Goal: Contribute content

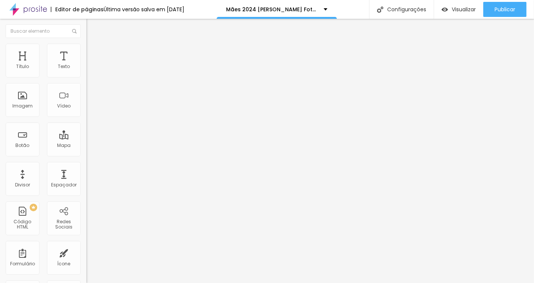
click at [27, 8] on img at bounding box center [28, 9] width 38 height 19
click at [86, 76] on img at bounding box center [88, 78] width 5 height 5
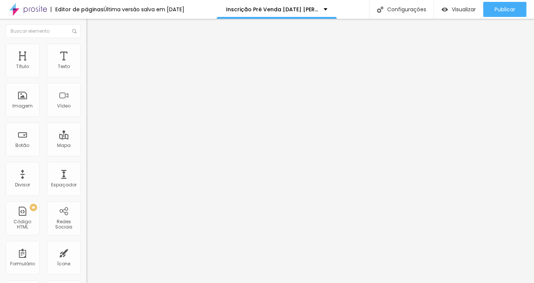
paste input "40 Fotos tratadas (alta resolução - entrega via link) + Filme"
drag, startPoint x: 218, startPoint y: 166, endPoint x: 317, endPoint y: 165, distance: 99.1
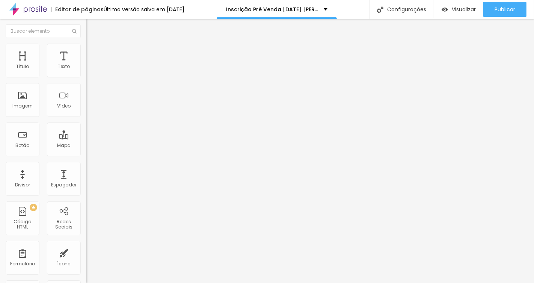
drag, startPoint x: 225, startPoint y: 164, endPoint x: 315, endPoint y: 165, distance: 90.1
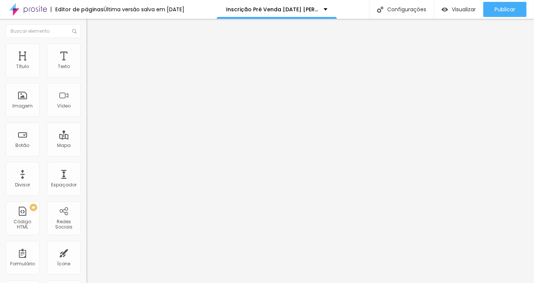
drag, startPoint x: 244, startPoint y: 214, endPoint x: 417, endPoint y: 215, distance: 173.5
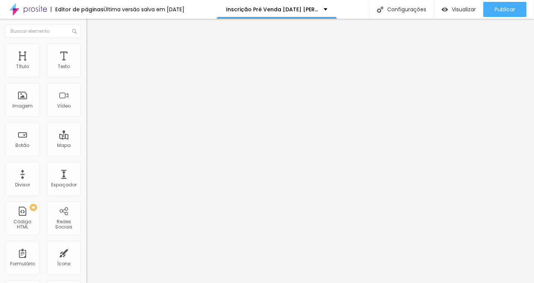
paste input "(em até 6x sem juros ou 5% de desconto à vista)"
type input "Ouro Plus - 40 Fotos tratadas (alta resolução - entrega via link) + Filme (em a…"
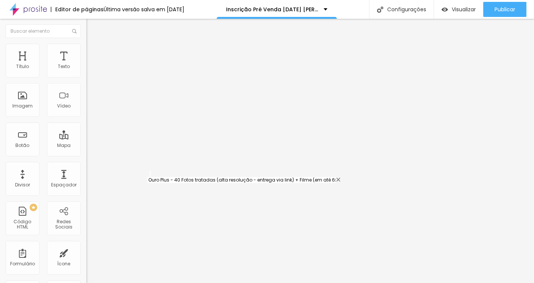
drag, startPoint x: 153, startPoint y: 217, endPoint x: 149, endPoint y: 179, distance: 38.1
type input "Ouro Plus - 40 Fotos tratadas (alta resolução - entrega via link) + Filme (em a…"
type input "Diamante - 50 Fotos tratadas + Álbum panorâmico 20x20 com 20 páginas Investimen…"
type input "Filme do ensaio - Investimento R$990"
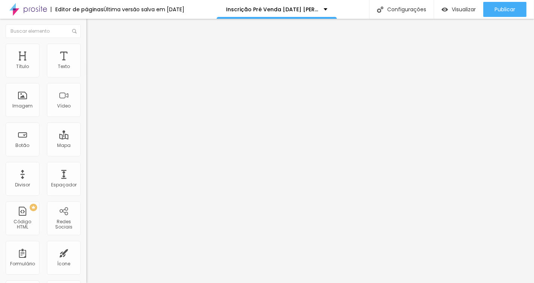
paste input "80 Fotos tratadas (alta resolução - entrega via link)"
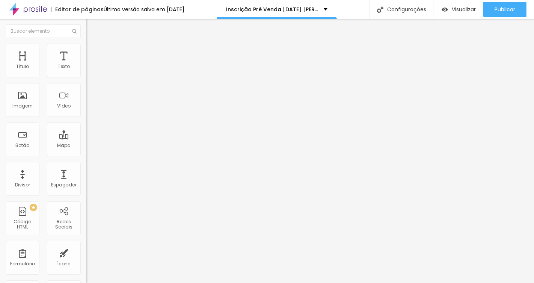
drag, startPoint x: 202, startPoint y: 234, endPoint x: 419, endPoint y: 237, distance: 217.0
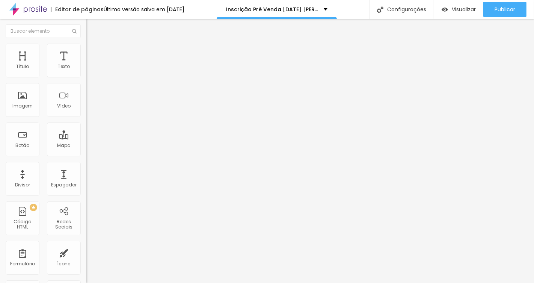
scroll to position [0, 0]
drag, startPoint x: 221, startPoint y: 231, endPoint x: 78, endPoint y: 231, distance: 143.0
type input "Platina - 80 Fotos tratadas (alta resolução - entrega via link)"
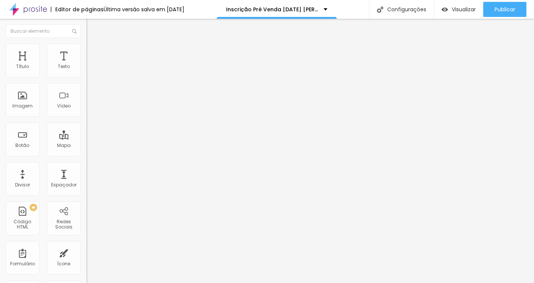
drag, startPoint x: 218, startPoint y: 166, endPoint x: 341, endPoint y: 167, distance: 123.5
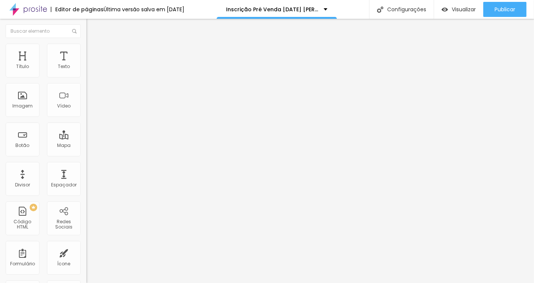
scroll to position [0, 92]
paste input "Investimento R$1190"
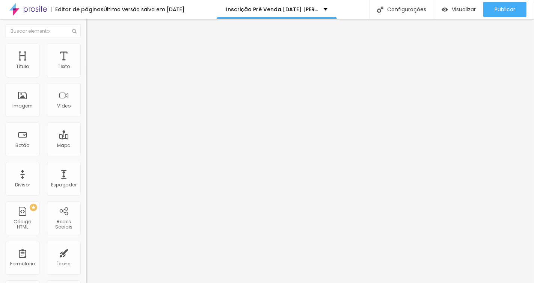
scroll to position [0, 112]
type input "Ouro Plus - 40 Fotos tratadas (alta resolução - entrega via link) + Filme =Inve…"
drag, startPoint x: 209, startPoint y: 166, endPoint x: 175, endPoint y: 162, distance: 34.7
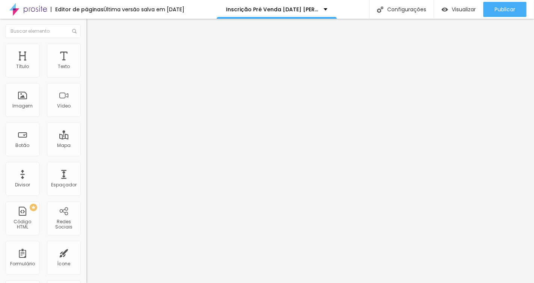
drag, startPoint x: 201, startPoint y: 234, endPoint x: 309, endPoint y: 240, distance: 107.9
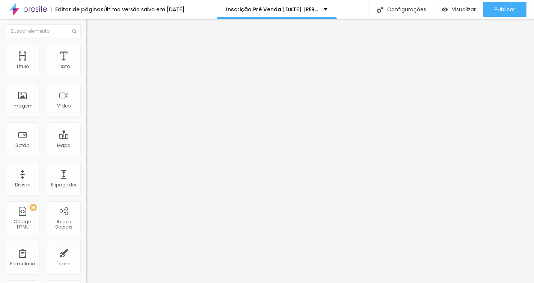
type input "Platina - 80 Fotos tratadas (alta resolução - entrega via link) Investimento R$…"
drag, startPoint x: 154, startPoint y: 235, endPoint x: 152, endPoint y: 210, distance: 24.9
type input "Platina - 80 Fotos tratadas (alta resolução - entrega via link) Investimento R$…"
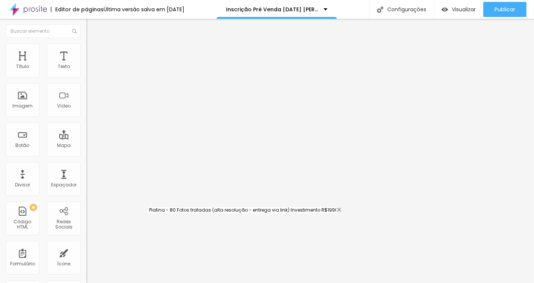
type input "Filme do ensaio - Investimento R$990"
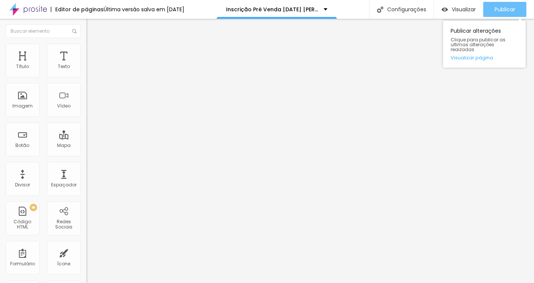
click at [512, 15] on div "Publicar" at bounding box center [504, 9] width 21 height 15
click at [508, 12] on span "Publicar" at bounding box center [504, 9] width 21 height 6
click at [501, 11] on span "Publicar" at bounding box center [504, 9] width 21 height 6
